Goal: Find specific page/section: Find specific page/section

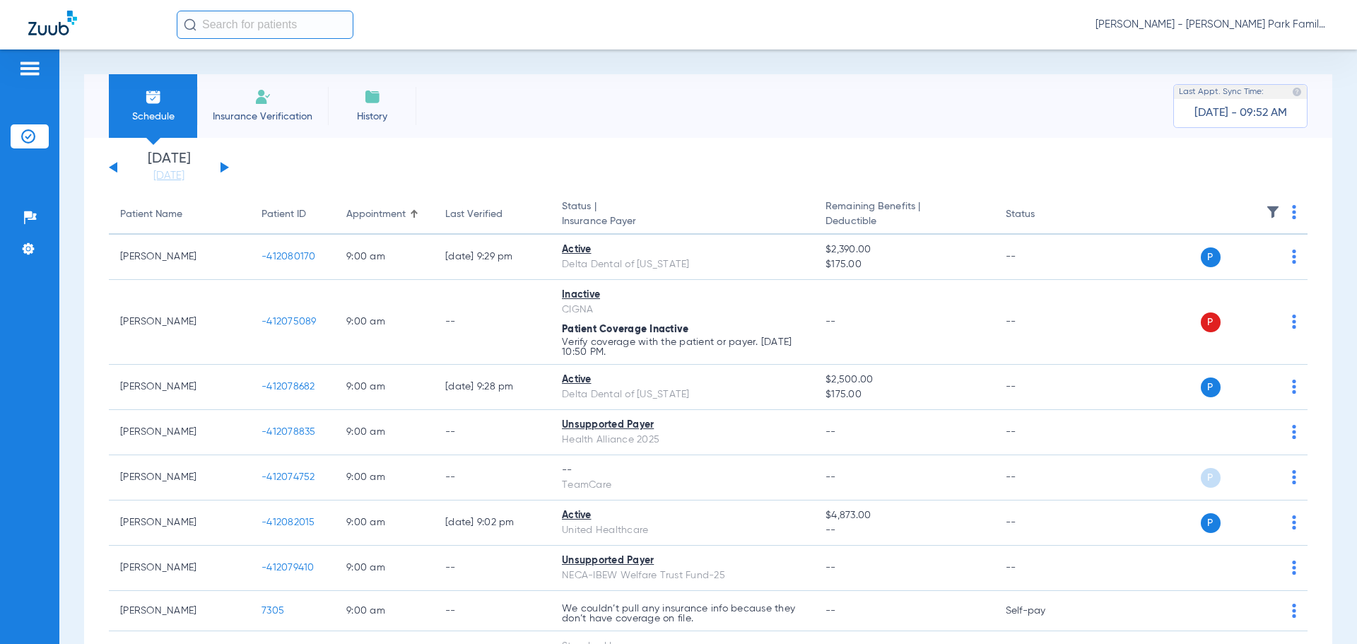
click at [1265, 212] on img at bounding box center [1272, 212] width 14 height 14
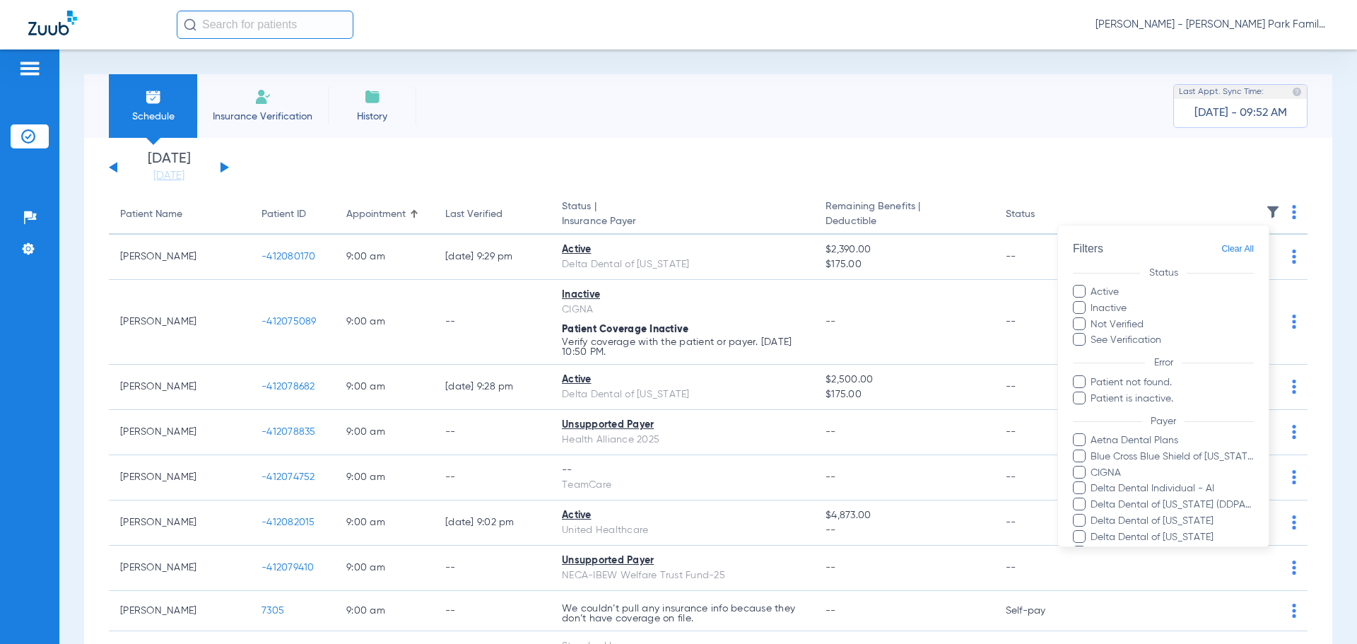
scroll to position [419, 0]
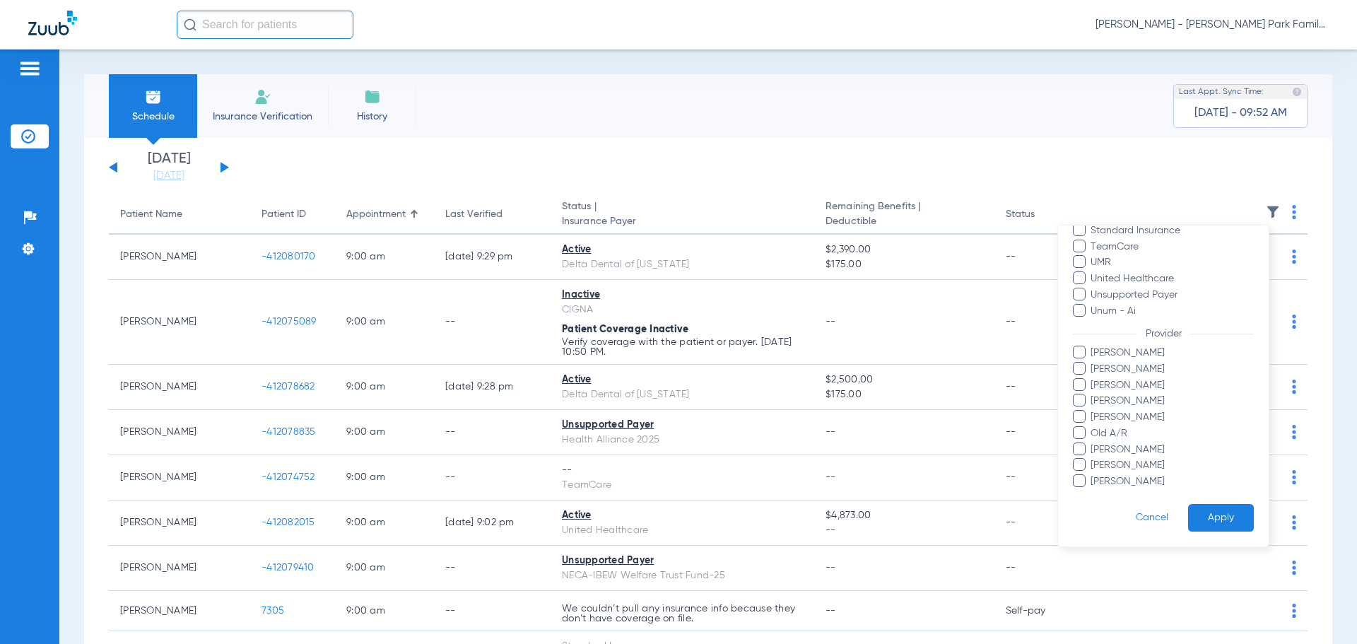
click at [1100, 382] on span "[PERSON_NAME]" at bounding box center [1171, 385] width 164 height 15
click at [1092, 395] on input "[PERSON_NAME]" at bounding box center [1092, 395] width 0 height 0
click at [1220, 514] on button "Apply" at bounding box center [1221, 518] width 66 height 28
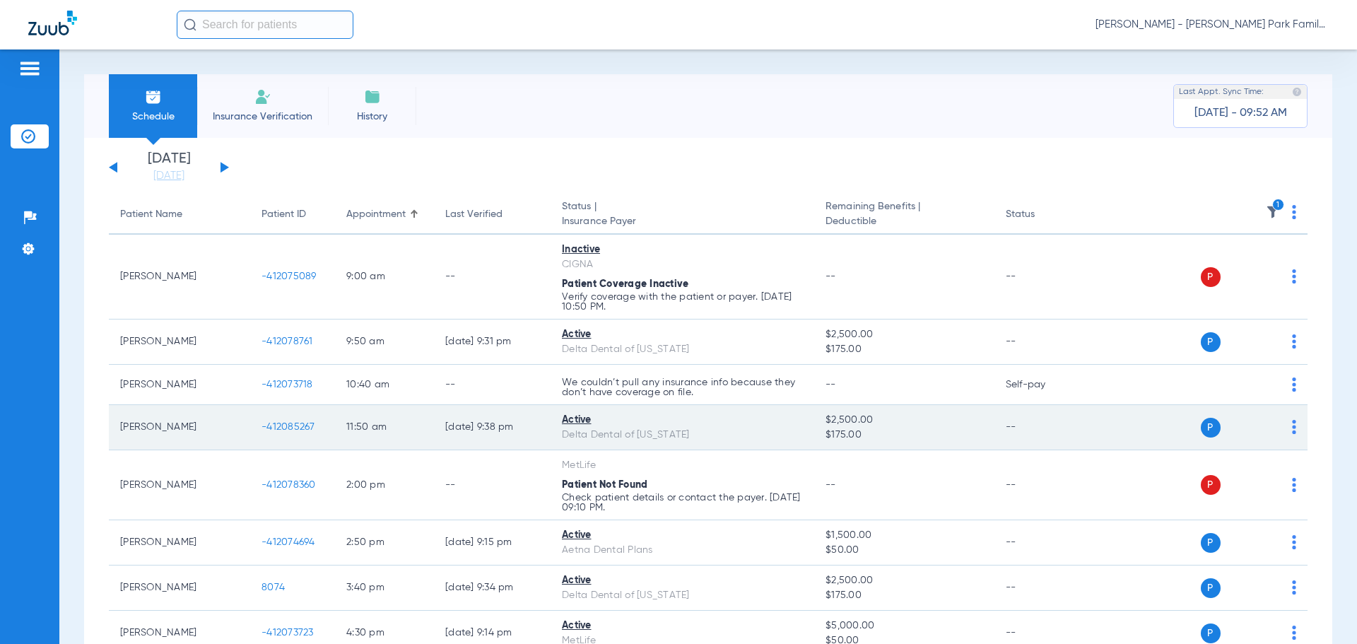
scroll to position [71, 0]
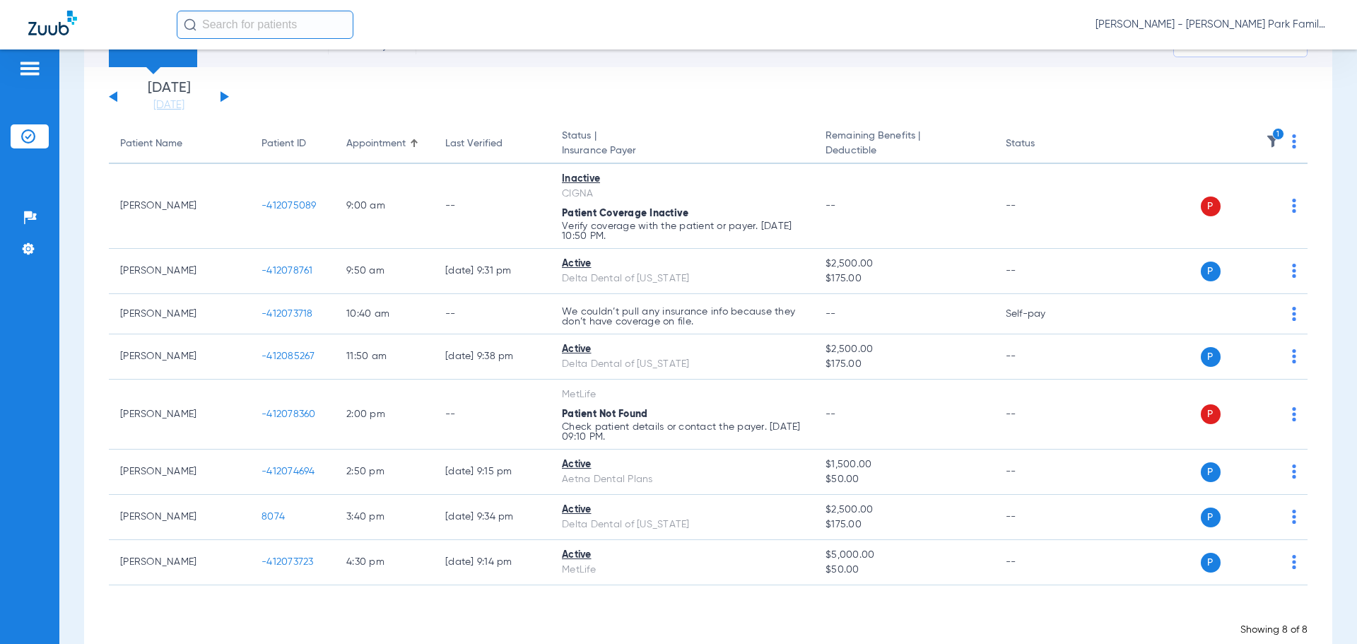
click at [1251, 134] on th "1" at bounding box center [1198, 144] width 218 height 40
click at [1260, 134] on th "1" at bounding box center [1198, 144] width 218 height 40
click at [1265, 141] on img at bounding box center [1272, 141] width 14 height 14
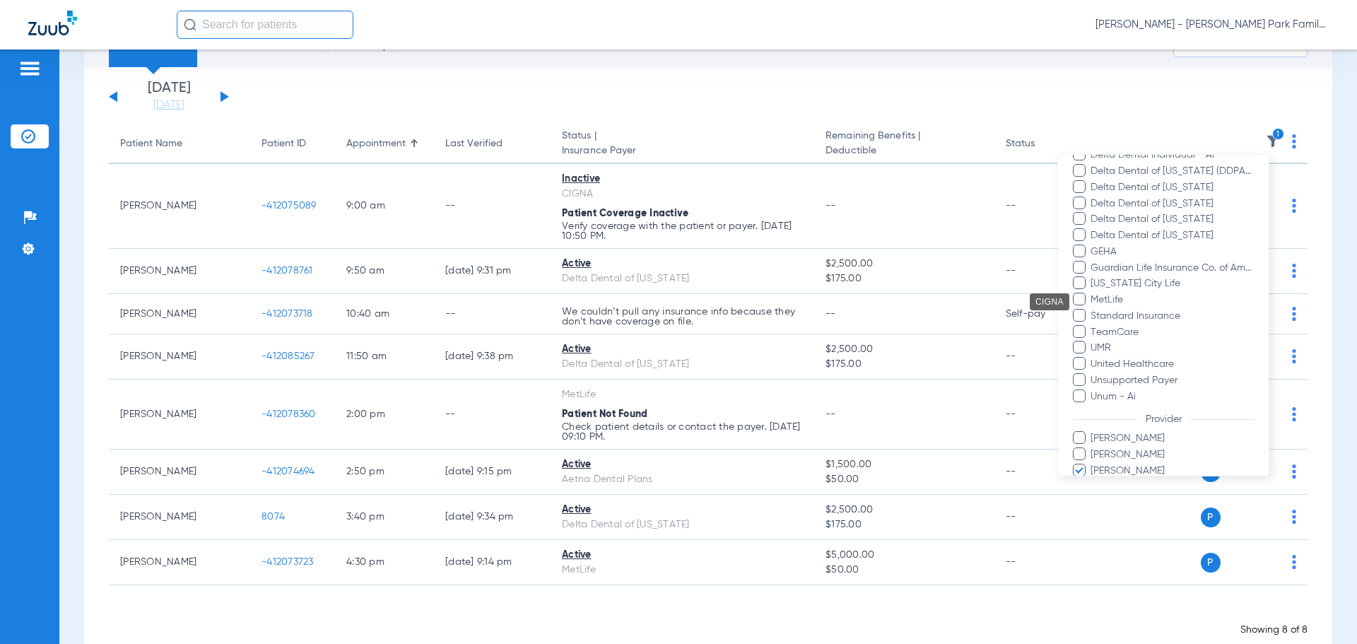
scroll to position [419, 0]
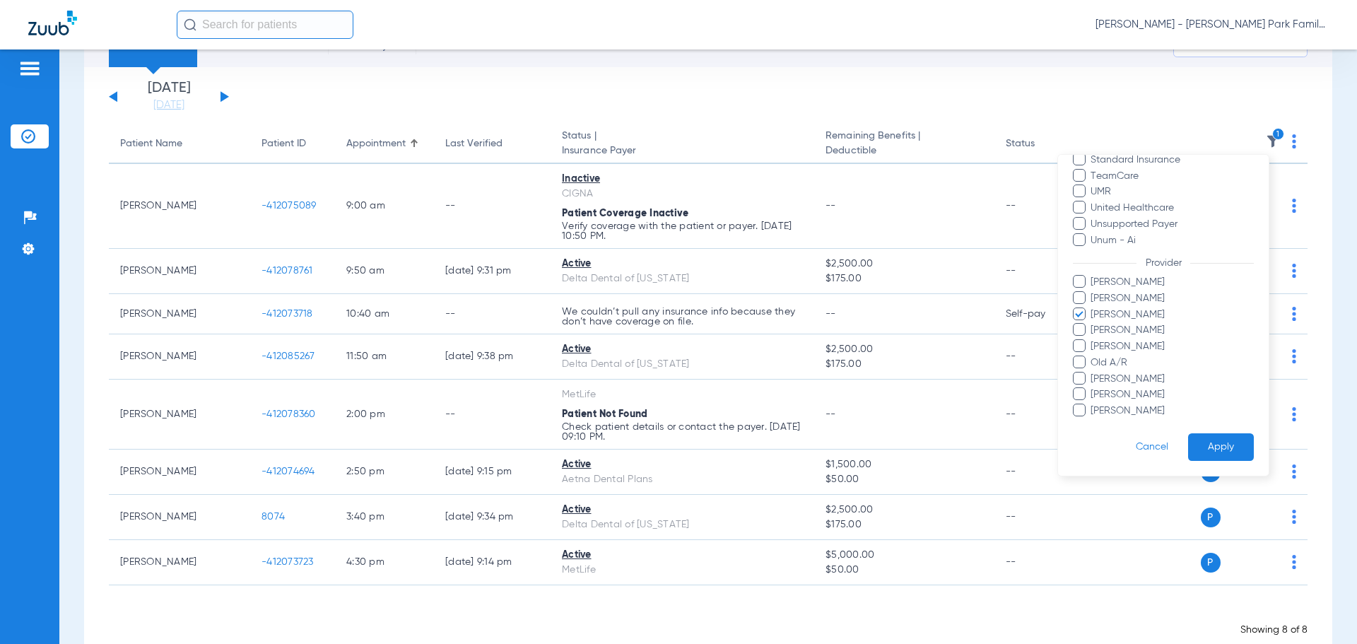
click at [1110, 314] on span "[PERSON_NAME]" at bounding box center [1171, 314] width 164 height 15
click at [1092, 324] on input "[PERSON_NAME]" at bounding box center [1092, 324] width 0 height 0
click at [1110, 329] on span "[PERSON_NAME]" at bounding box center [1171, 330] width 164 height 15
click at [1092, 340] on input "[PERSON_NAME]" at bounding box center [1092, 340] width 0 height 0
click at [1193, 444] on button "Apply" at bounding box center [1221, 447] width 66 height 28
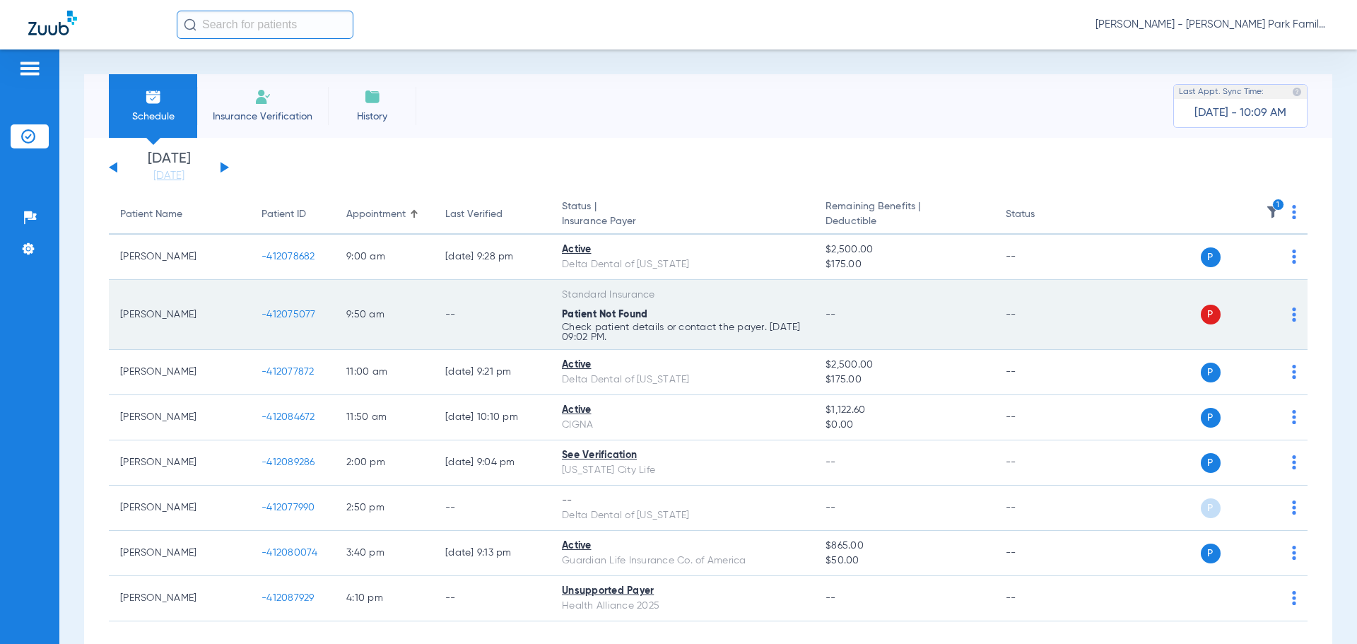
scroll to position [68, 0]
